Goal: Book appointment/travel/reservation: Book appointment/travel/reservation

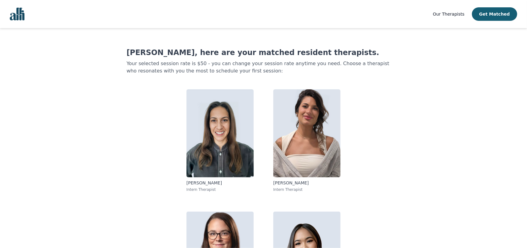
click at [458, 15] on span "Our Therapists" at bounding box center [448, 14] width 31 height 5
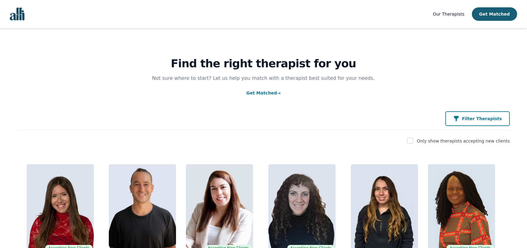
click at [484, 121] on p "Filter Therapists" at bounding box center [482, 119] width 40 height 6
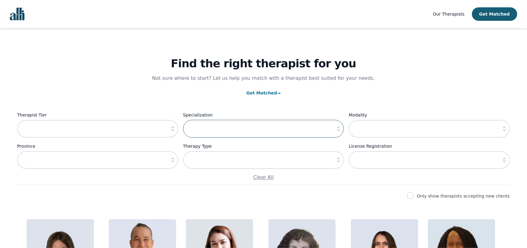
click at [261, 128] on input "text" at bounding box center [263, 129] width 161 height 18
click at [336, 131] on icon "button" at bounding box center [338, 129] width 6 height 6
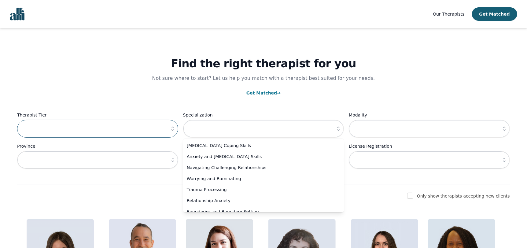
click at [152, 131] on input "text" at bounding box center [97, 129] width 161 height 18
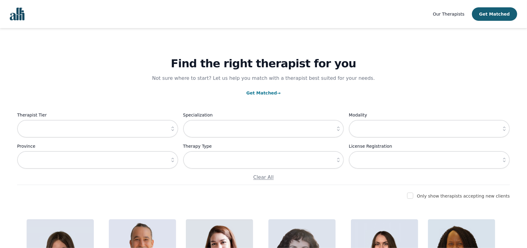
click at [175, 128] on icon "button" at bounding box center [173, 129] width 6 height 6
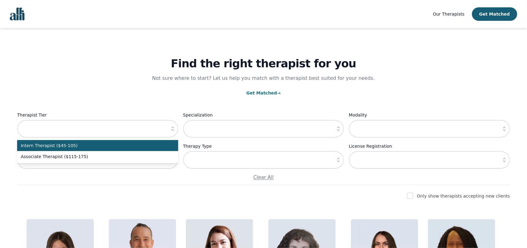
click at [108, 144] on span "Intern Therapist ($45-105)" at bounding box center [94, 146] width 146 height 6
type input "Intern Therapist ($45-105)"
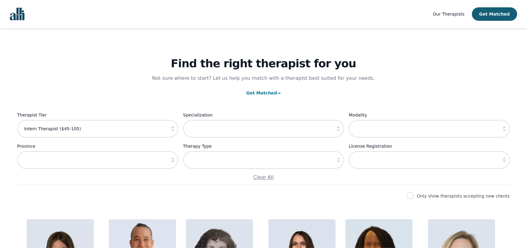
click at [173, 163] on button "button" at bounding box center [172, 160] width 11 height 18
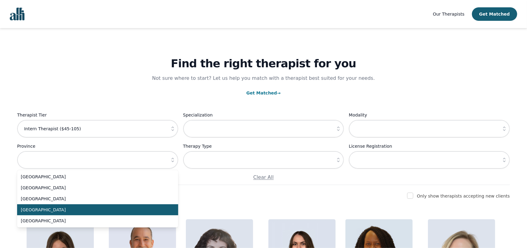
click at [70, 209] on span "Ontario" at bounding box center [94, 210] width 146 height 6
type input "Ontario"
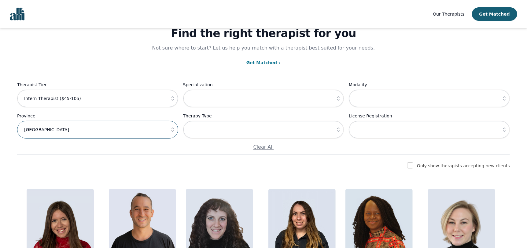
scroll to position [41, 0]
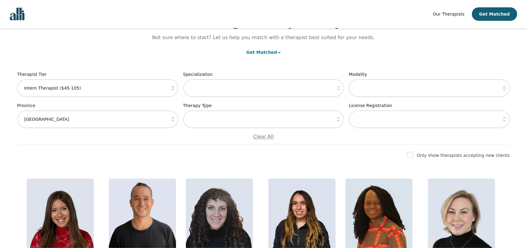
click at [337, 121] on icon "button" at bounding box center [338, 119] width 6 height 6
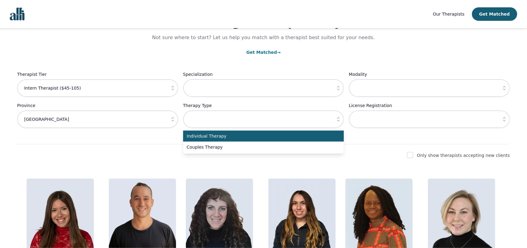
click at [304, 136] on span "Individual Therapy" at bounding box center [260, 136] width 146 height 6
type input "Individual Therapy"
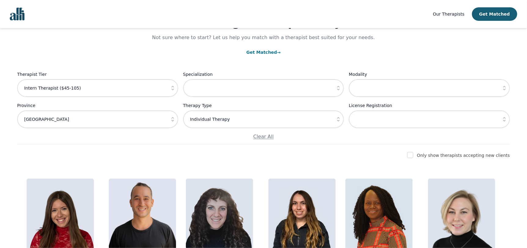
click at [508, 121] on button "button" at bounding box center [504, 119] width 11 height 18
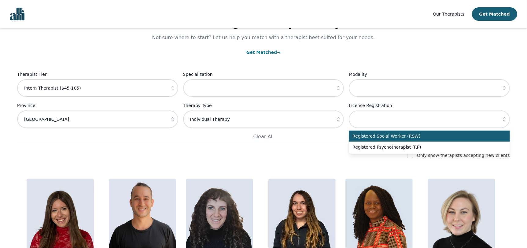
click at [507, 121] on icon "button" at bounding box center [505, 119] width 6 height 6
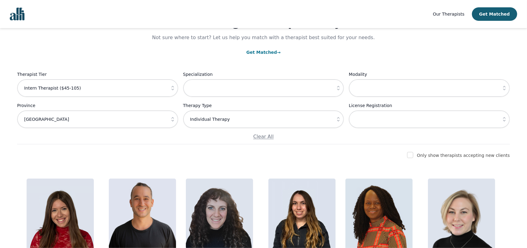
click at [506, 89] on icon "button" at bounding box center [505, 88] width 6 height 6
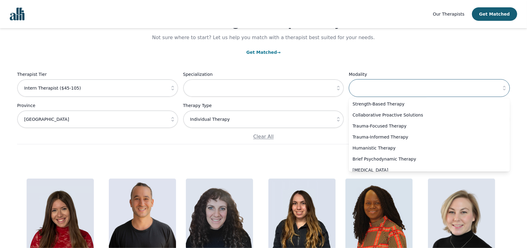
scroll to position [183, 0]
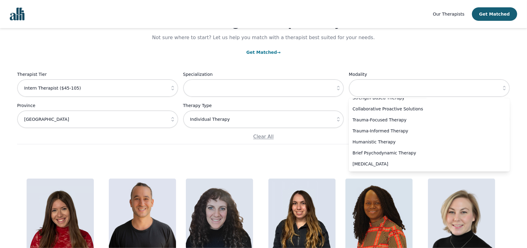
click at [426, 60] on div "Find the right therapist for you Not sure where to start? Let us help you match…" at bounding box center [263, 65] width 493 height 157
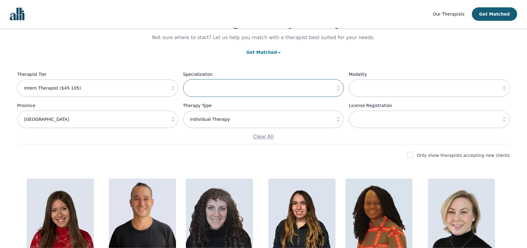
click at [326, 88] on input "text" at bounding box center [263, 88] width 161 height 18
click at [335, 88] on button "button" at bounding box center [338, 88] width 11 height 18
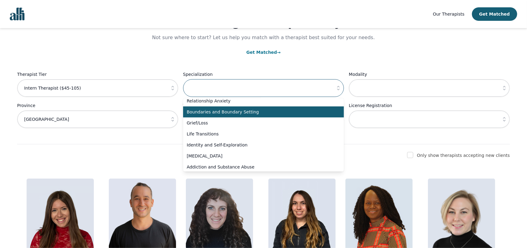
scroll to position [61, 0]
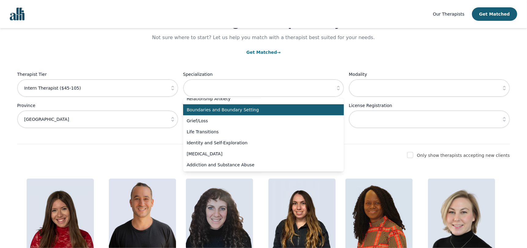
click at [240, 113] on li "Boundaries and Boundary Setting" at bounding box center [263, 109] width 161 height 11
type input "Boundaries and Boundary Setting"
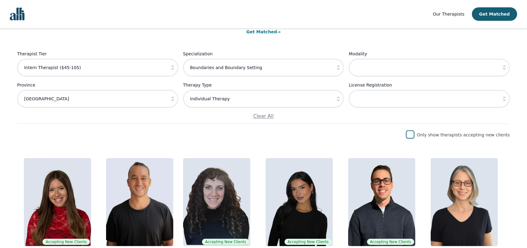
click at [413, 134] on input "checkbox" at bounding box center [410, 135] width 6 height 6
checkbox input "true"
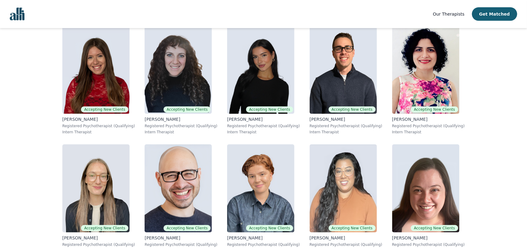
scroll to position [179, 0]
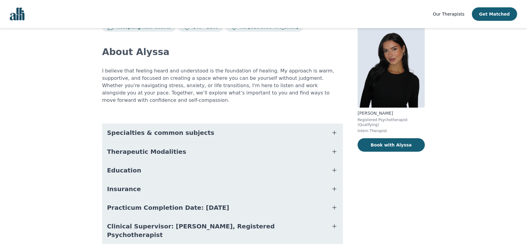
scroll to position [32, 0]
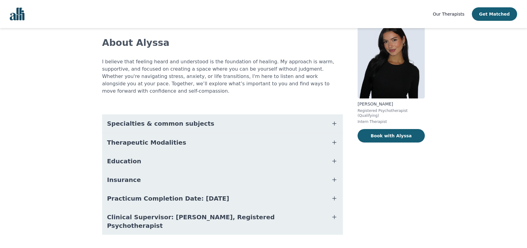
click at [167, 119] on span "Specialties & common subjects" at bounding box center [160, 123] width 107 height 9
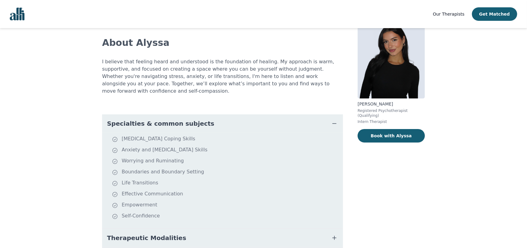
click at [170, 119] on span "Specialties & common subjects" at bounding box center [160, 123] width 107 height 9
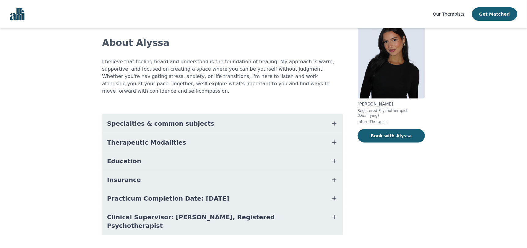
click at [166, 138] on span "Therapeutic Modalities" at bounding box center [146, 142] width 79 height 9
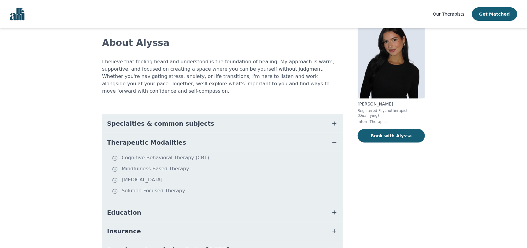
click at [170, 138] on span "Therapeutic Modalities" at bounding box center [146, 142] width 79 height 9
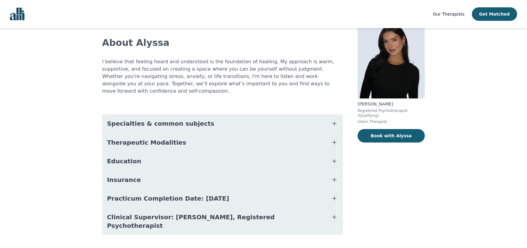
click at [161, 171] on button "Insurance" at bounding box center [222, 180] width 241 height 18
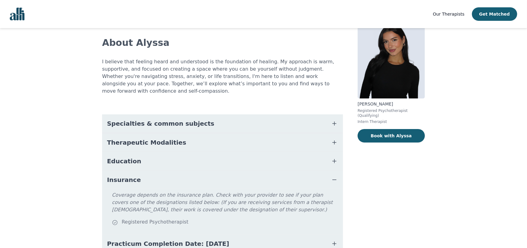
click at [161, 171] on button "Insurance" at bounding box center [222, 180] width 241 height 18
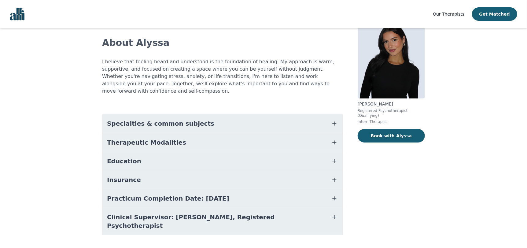
click at [202, 194] on span "Practicum Completion Date: [DATE]" at bounding box center [168, 198] width 122 height 9
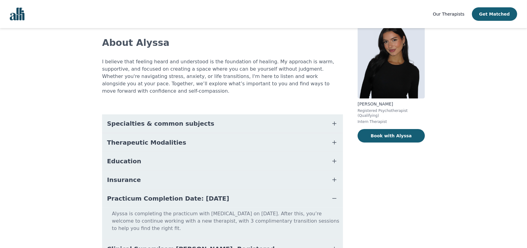
click at [203, 194] on span "Practicum Completion Date: [DATE]" at bounding box center [168, 198] width 122 height 9
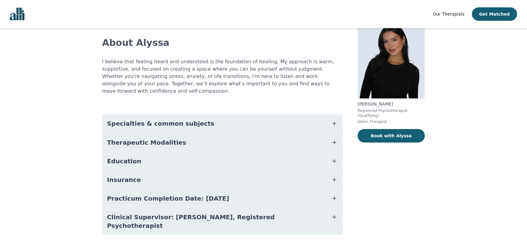
click at [202, 213] on span "Clinical Supervisor: [PERSON_NAME], Registered Psychotherapist" at bounding box center [215, 221] width 217 height 17
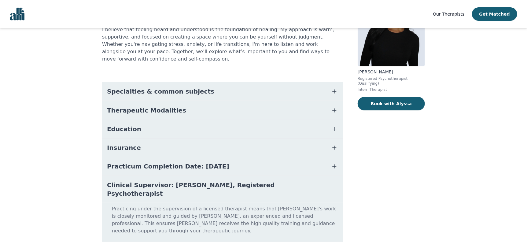
click at [202, 181] on span "Clinical Supervisor: [PERSON_NAME], Registered Psychotherapist" at bounding box center [215, 189] width 217 height 17
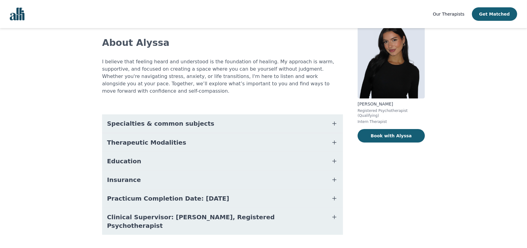
click at [205, 194] on span "Practicum Completion Date: [DATE]" at bounding box center [168, 198] width 122 height 9
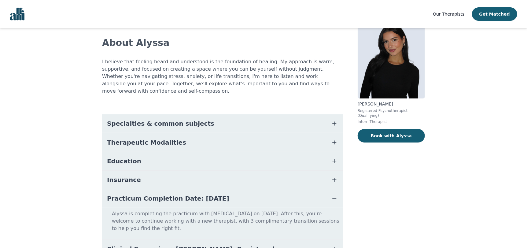
click at [211, 194] on span "Practicum Completion Date: 2025-12-19" at bounding box center [168, 198] width 122 height 9
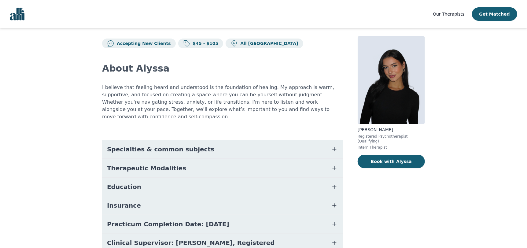
scroll to position [0, 0]
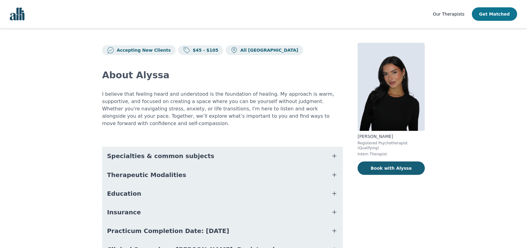
click at [487, 14] on button "Get Matched" at bounding box center [494, 13] width 45 height 13
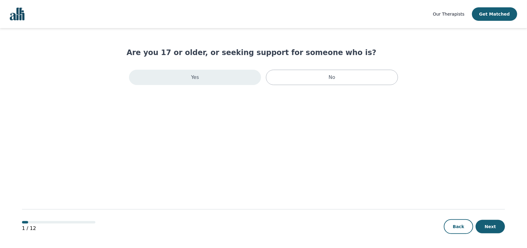
click at [192, 78] on p "Yes" at bounding box center [195, 77] width 8 height 7
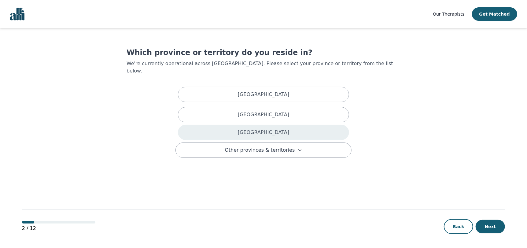
click at [221, 125] on div "Ontario" at bounding box center [263, 132] width 171 height 15
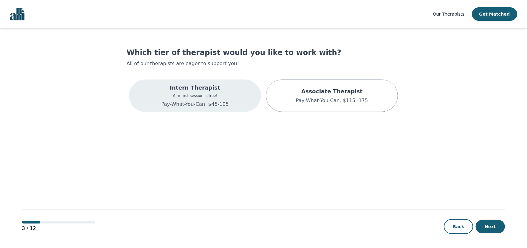
click at [175, 99] on div "Intern Therapist Your first session is free! Pay-What-You-Can: $45-105" at bounding box center [195, 95] width 68 height 24
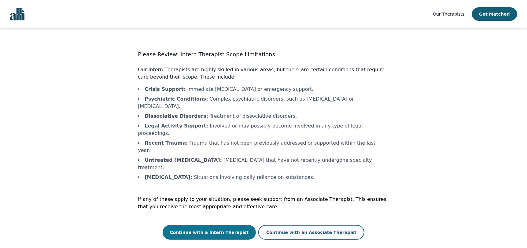
click at [206, 225] on button "Continue with a Intern Therapist" at bounding box center [210, 232] width 94 height 15
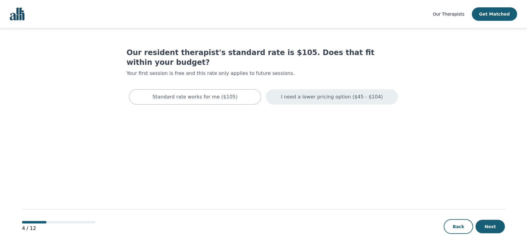
click at [295, 92] on div "I need a lower pricing option ($45 - $104)" at bounding box center [332, 96] width 132 height 15
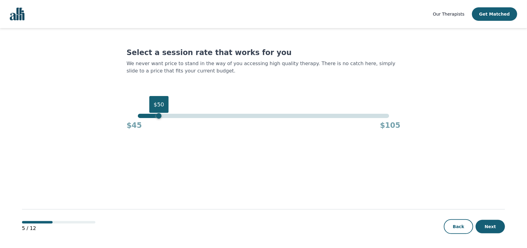
drag, startPoint x: 388, startPoint y: 115, endPoint x: 157, endPoint y: 121, distance: 231.3
click at [157, 121] on div "$50 $45 $105" at bounding box center [264, 122] width 274 height 17
click at [483, 227] on button "Next" at bounding box center [490, 226] width 29 height 13
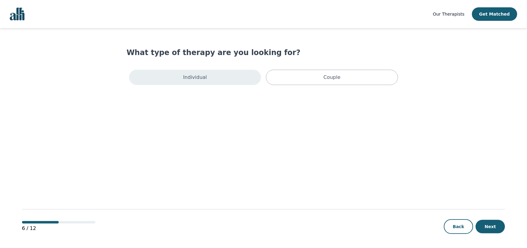
click at [213, 78] on div "Individual" at bounding box center [195, 77] width 132 height 15
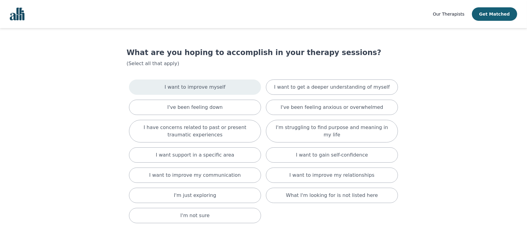
click at [226, 89] on div "I want to improve myself" at bounding box center [195, 87] width 132 height 15
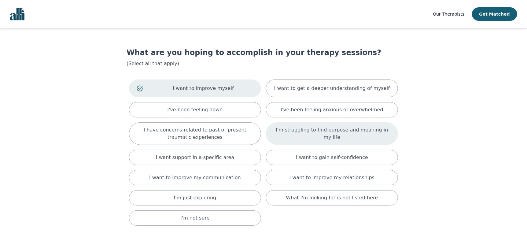
click at [292, 135] on p "I'm struggling to find purpose and meaning in my life" at bounding box center [332, 133] width 117 height 15
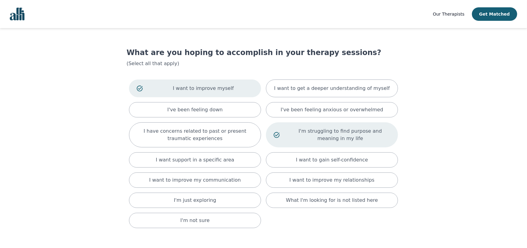
click at [305, 138] on p "I'm struggling to find purpose and meaning in my life" at bounding box center [340, 135] width 100 height 15
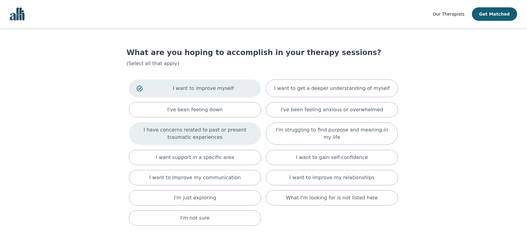
click at [242, 143] on div "I have concerns related to past or present traumatic experiences" at bounding box center [195, 133] width 132 height 23
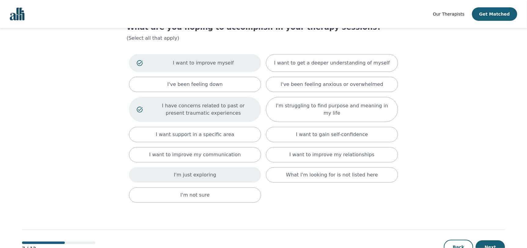
scroll to position [41, 0]
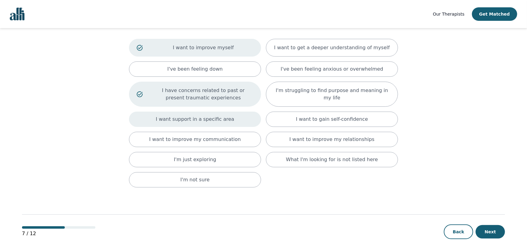
click at [246, 125] on div "I want support in a specific area" at bounding box center [195, 119] width 132 height 15
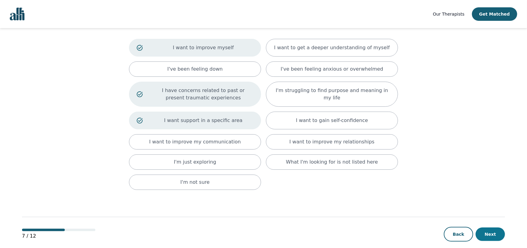
click at [492, 231] on button "Next" at bounding box center [490, 234] width 29 height 13
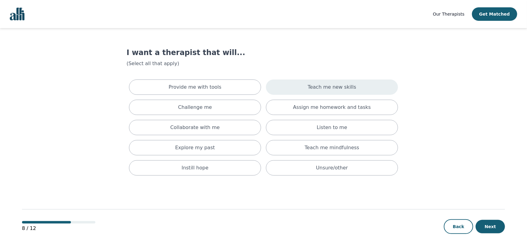
click at [289, 91] on div "Teach me new skills" at bounding box center [332, 87] width 132 height 15
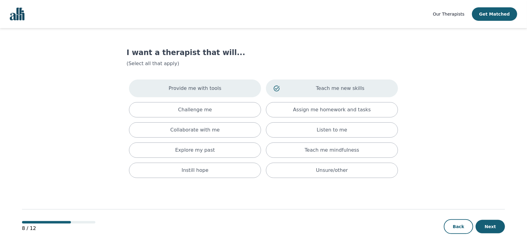
click at [241, 90] on div "Provide me with tools" at bounding box center [195, 89] width 132 height 18
click at [239, 112] on div "Challenge me" at bounding box center [195, 109] width 132 height 15
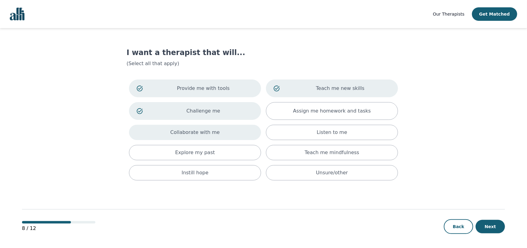
click at [233, 133] on div "Collaborate with me" at bounding box center [195, 132] width 132 height 15
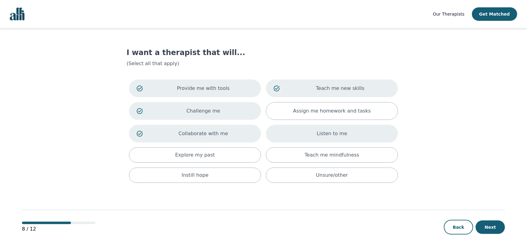
click at [279, 136] on div "Listen to me" at bounding box center [332, 134] width 132 height 18
click at [237, 157] on div "Explore my past" at bounding box center [195, 154] width 132 height 15
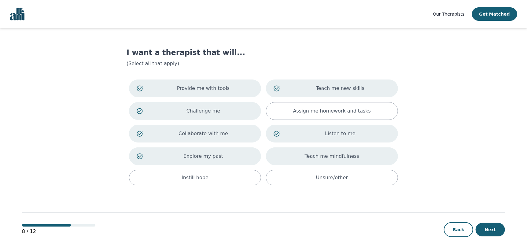
click at [303, 155] on div "Teach me mindfulness" at bounding box center [332, 156] width 132 height 18
click at [293, 156] on p "Teach me mindfulness" at bounding box center [340, 156] width 100 height 7
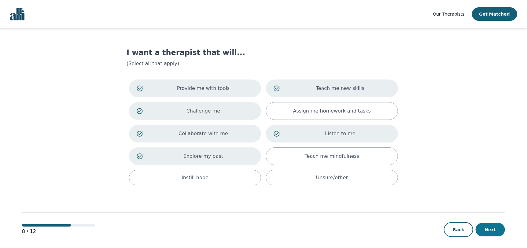
click at [492, 230] on button "Next" at bounding box center [490, 229] width 29 height 13
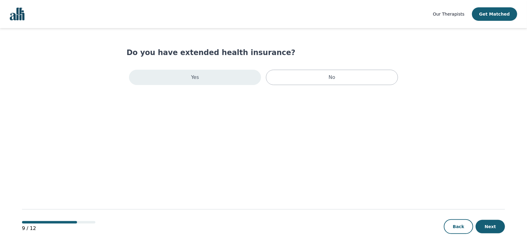
click at [218, 82] on div "Yes" at bounding box center [195, 77] width 132 height 15
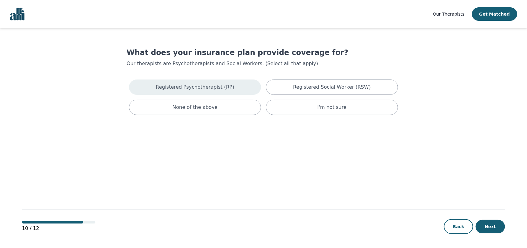
click at [232, 90] on div "Registered Psychotherapist (RP)" at bounding box center [195, 87] width 132 height 15
click at [329, 95] on div "Registered Social Worker (RSW)" at bounding box center [332, 89] width 132 height 18
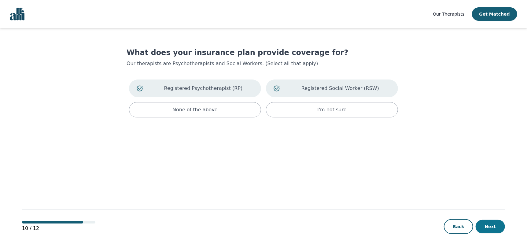
click at [484, 228] on button "Next" at bounding box center [490, 226] width 29 height 13
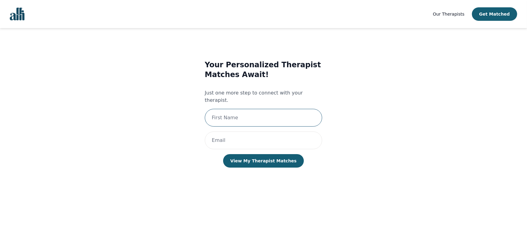
click at [247, 113] on input "text" at bounding box center [263, 118] width 117 height 18
type input "Brandon"
click at [237, 133] on input "email" at bounding box center [263, 141] width 117 height 18
type input "L"
type input "brandon.lichenhok@gmail.com"
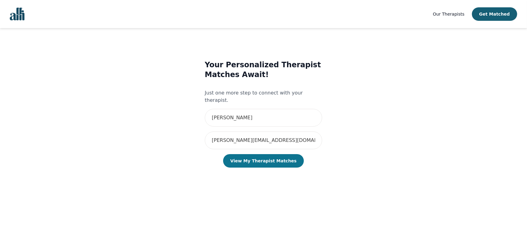
click at [262, 154] on button "View My Therapist Matches" at bounding box center [263, 160] width 81 height 13
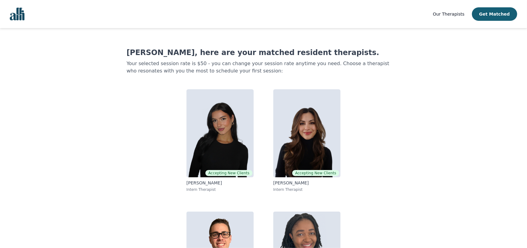
click at [459, 17] on link "Our Therapists" at bounding box center [448, 13] width 31 height 7
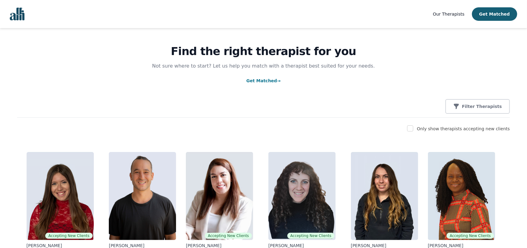
scroll to position [61, 0]
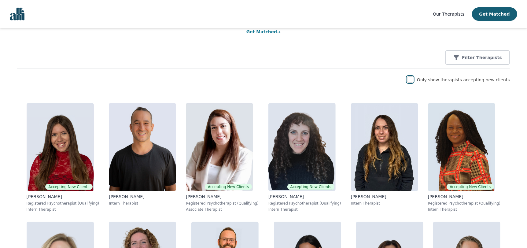
click at [413, 81] on input "checkbox" at bounding box center [410, 79] width 6 height 6
checkbox input "true"
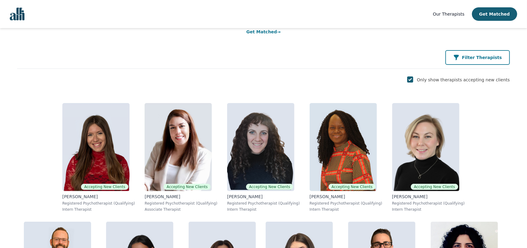
click at [470, 59] on div "Filter Therapists" at bounding box center [478, 57] width 49 height 6
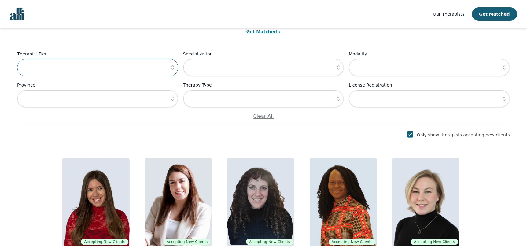
click at [136, 66] on input "text" at bounding box center [97, 68] width 161 height 18
click at [174, 72] on button "button" at bounding box center [172, 68] width 11 height 18
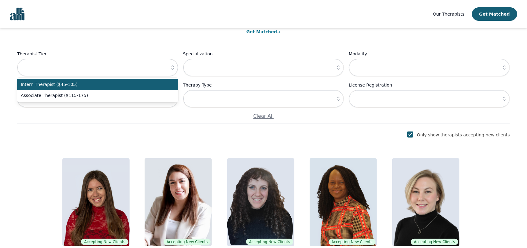
click at [120, 86] on span "Intern Therapist ($45-105)" at bounding box center [94, 84] width 146 height 6
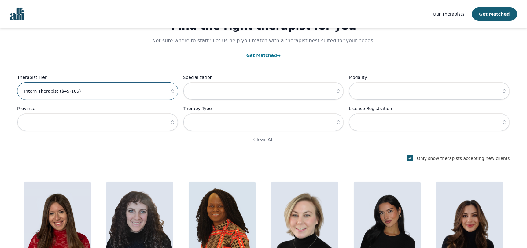
scroll to position [25, 0]
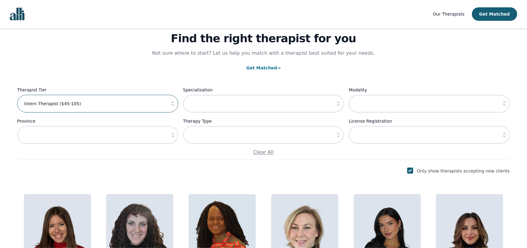
click at [94, 106] on input "Intern Therapist ($45-105)" at bounding box center [97, 104] width 161 height 18
click at [169, 108] on button "button" at bounding box center [172, 104] width 11 height 18
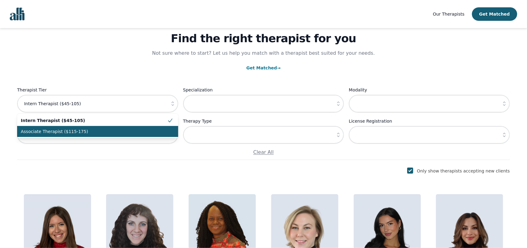
click at [130, 129] on span "Associate Therapist ($115-175)" at bounding box center [94, 131] width 146 height 6
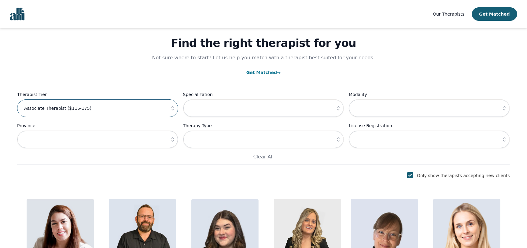
scroll to position [0, 0]
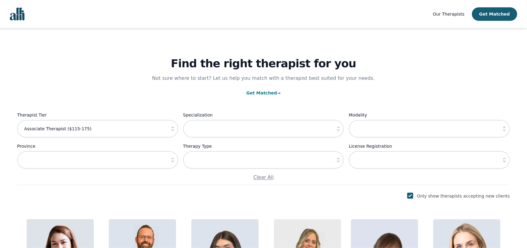
click at [171, 132] on icon "button" at bounding box center [173, 129] width 6 height 6
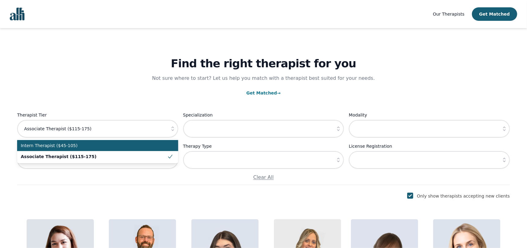
click at [135, 140] on li "Intern Therapist ($45-105)" at bounding box center [97, 145] width 161 height 11
type input "Intern Therapist ($45-105)"
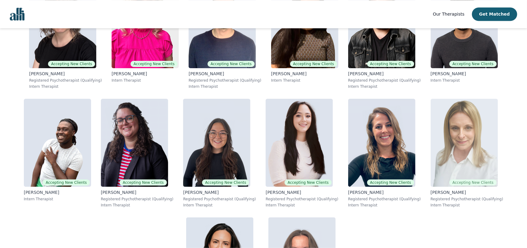
scroll to position [713, 0]
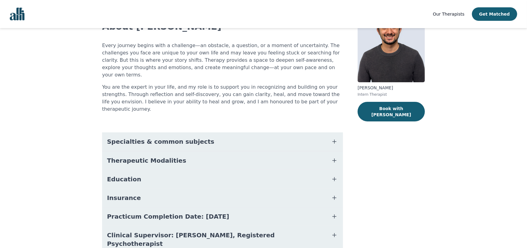
scroll to position [59, 0]
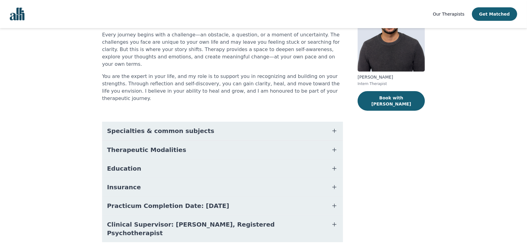
click at [152, 146] on span "Therapeutic Modalities" at bounding box center [146, 150] width 79 height 9
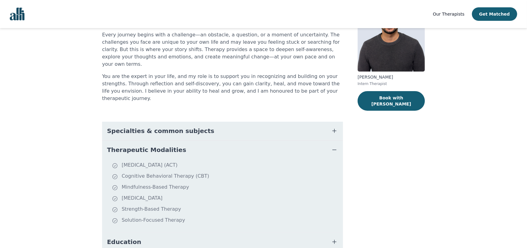
click at [163, 146] on span "Therapeutic Modalities" at bounding box center [146, 150] width 79 height 9
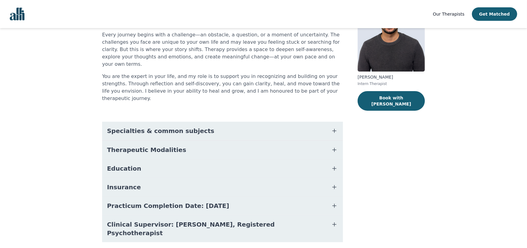
click at [183, 122] on button "Specialties & common subjects" at bounding box center [222, 131] width 241 height 18
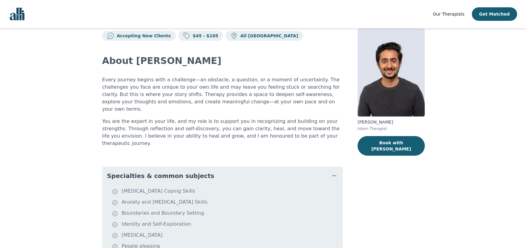
scroll to position [0, 0]
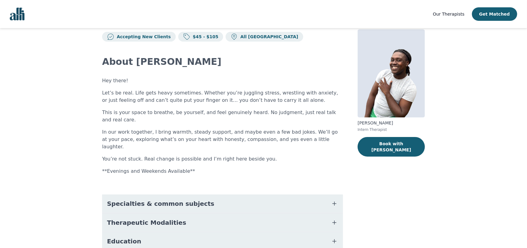
scroll to position [61, 0]
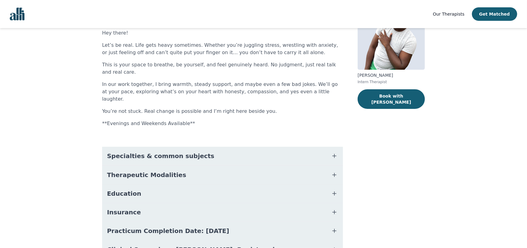
click at [172, 147] on button "Specialties & common subjects" at bounding box center [222, 156] width 241 height 18
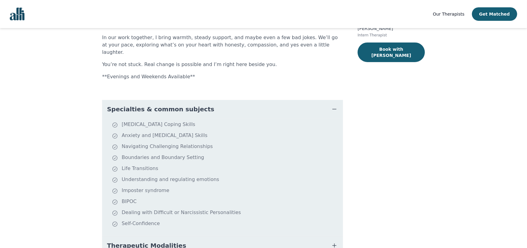
scroll to position [122, 0]
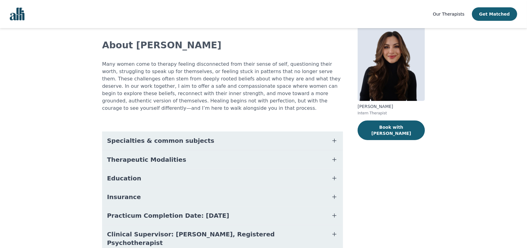
scroll to position [47, 0]
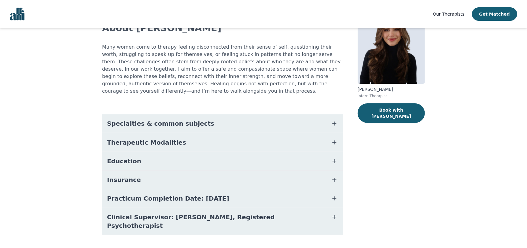
click at [142, 119] on span "Specialties & common subjects" at bounding box center [160, 123] width 107 height 9
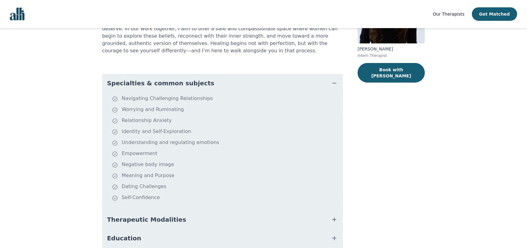
scroll to position [88, 0]
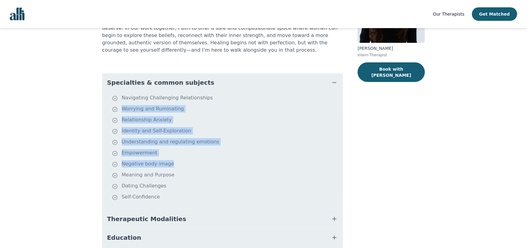
drag, startPoint x: 148, startPoint y: 96, endPoint x: 190, endPoint y: 166, distance: 82.0
click at [190, 166] on ul "Navigating Challenging Relationships Worrying and Ruminating Relationship Anxie…" at bounding box center [223, 150] width 236 height 113
click at [190, 171] on li "Meaning and Purpose" at bounding box center [226, 175] width 229 height 9
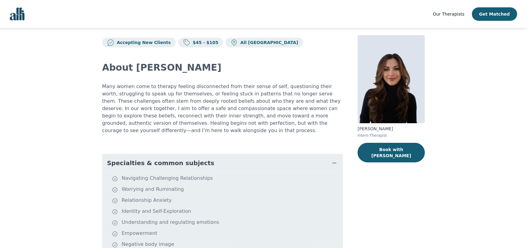
scroll to position [6, 0]
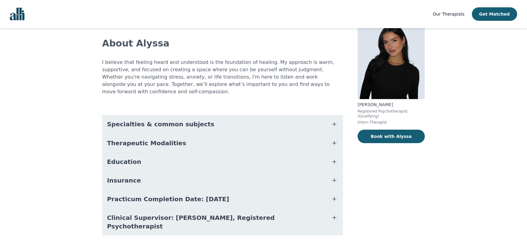
scroll to position [32, 0]
click at [155, 119] on span "Specialties & common subjects" at bounding box center [160, 123] width 107 height 9
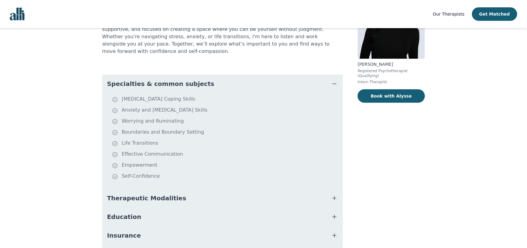
scroll to position [73, 0]
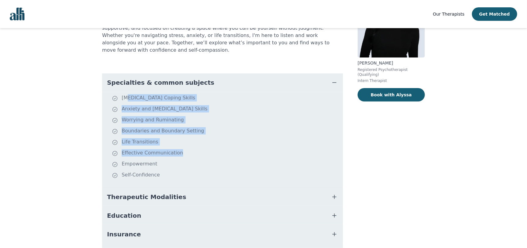
drag, startPoint x: 128, startPoint y: 91, endPoint x: 194, endPoint y: 154, distance: 91.5
click at [192, 153] on ul "[MEDICAL_DATA] Coping Skills Anxiety and [MEDICAL_DATA] Skills Worrying and Rum…" at bounding box center [223, 139] width 236 height 91
click at [194, 160] on li "Empowerment" at bounding box center [226, 164] width 229 height 9
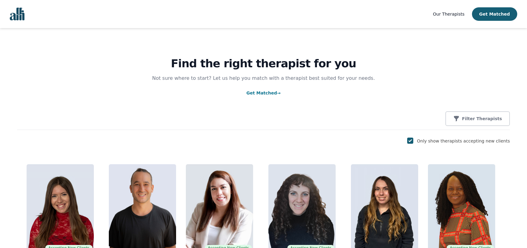
scroll to position [179, 0]
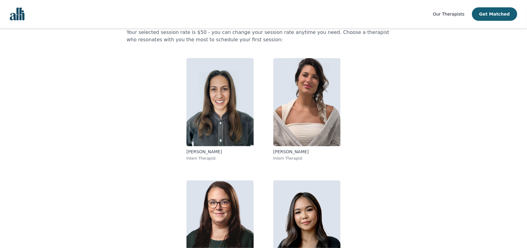
scroll to position [31, 0]
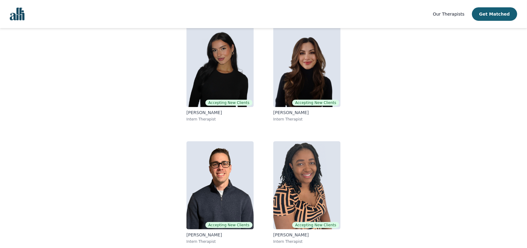
scroll to position [71, 0]
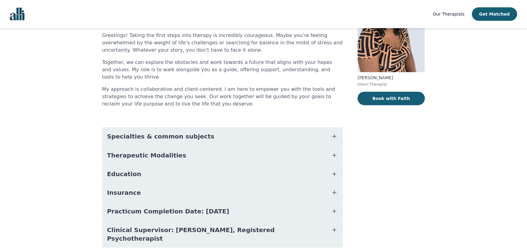
scroll to position [72, 0]
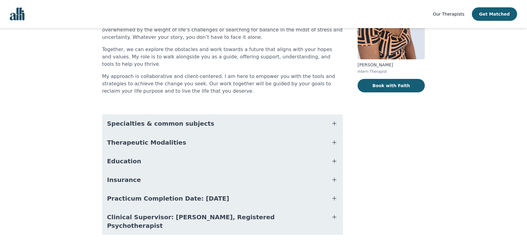
click at [173, 119] on span "Specialties & common subjects" at bounding box center [160, 123] width 107 height 9
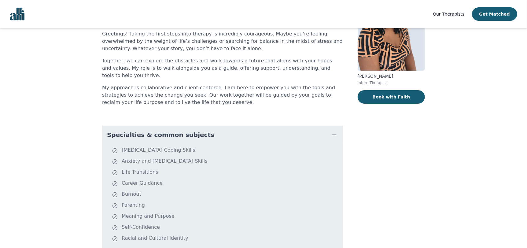
scroll to position [92, 0]
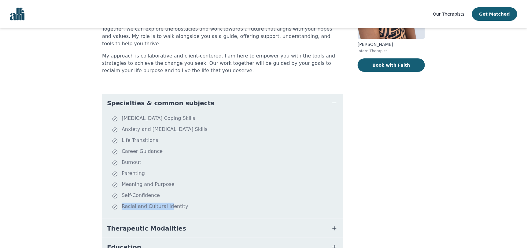
drag, startPoint x: 184, startPoint y: 200, endPoint x: 181, endPoint y: 196, distance: 5.3
click at [173, 203] on li "Racial and Cultural Identity" at bounding box center [226, 207] width 229 height 9
click at [190, 203] on li "Racial and Cultural Identity" at bounding box center [226, 207] width 229 height 9
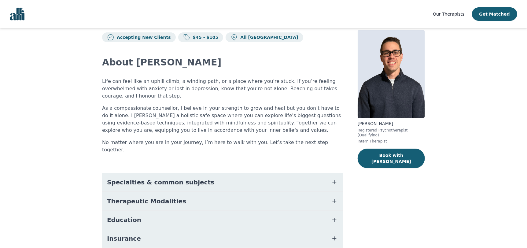
scroll to position [72, 0]
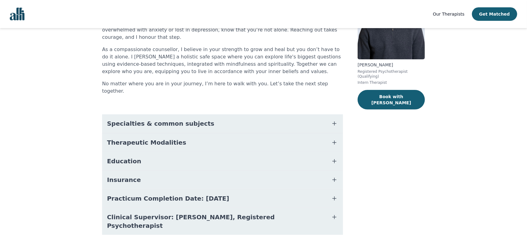
click at [171, 119] on span "Specialties & common subjects" at bounding box center [160, 123] width 107 height 9
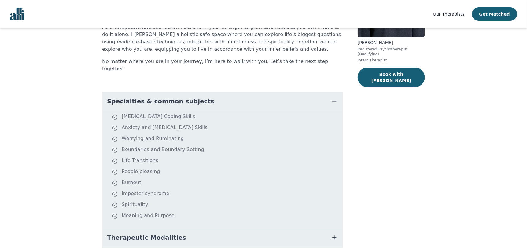
scroll to position [112, 0]
